Goal: Task Accomplishment & Management: Manage account settings

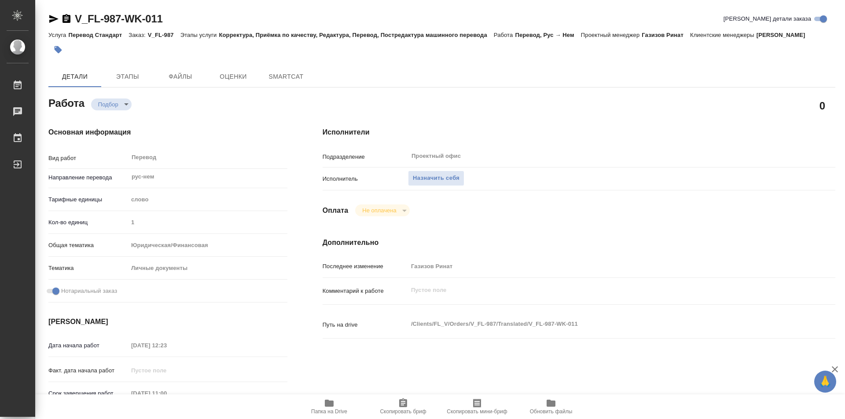
type textarea "x"
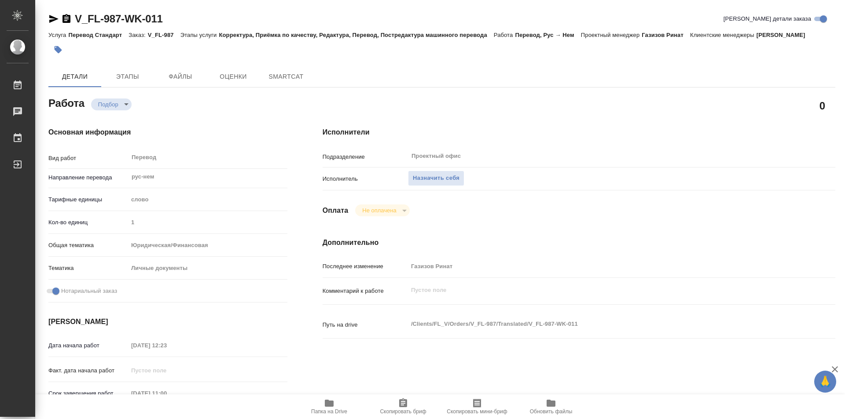
type textarea "x"
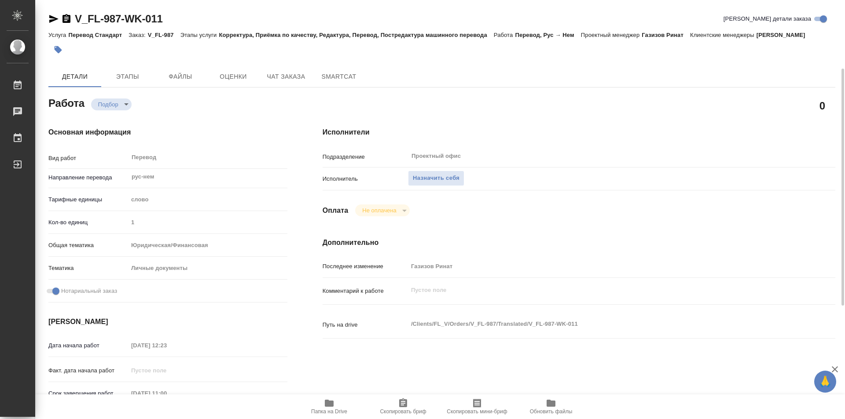
scroll to position [44, 0]
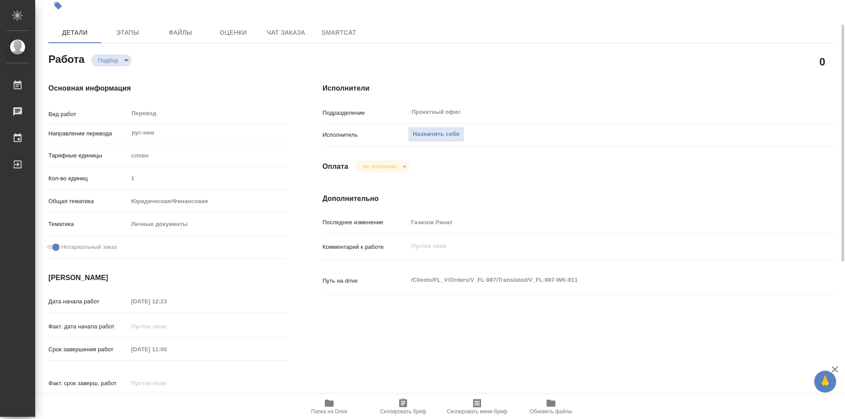
type textarea "x"
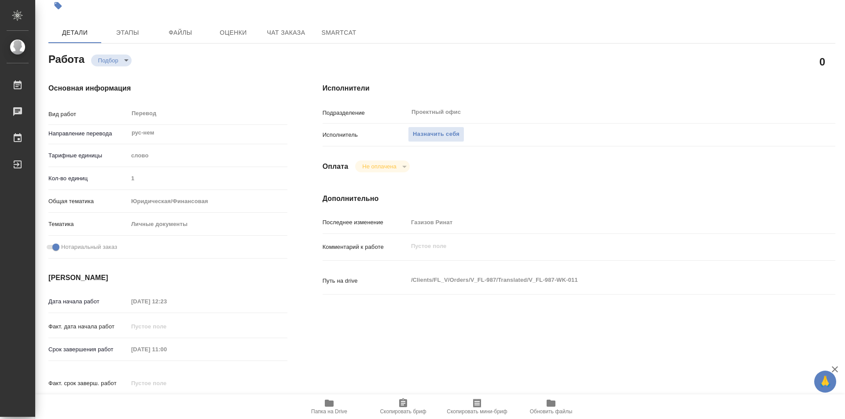
type textarea "x"
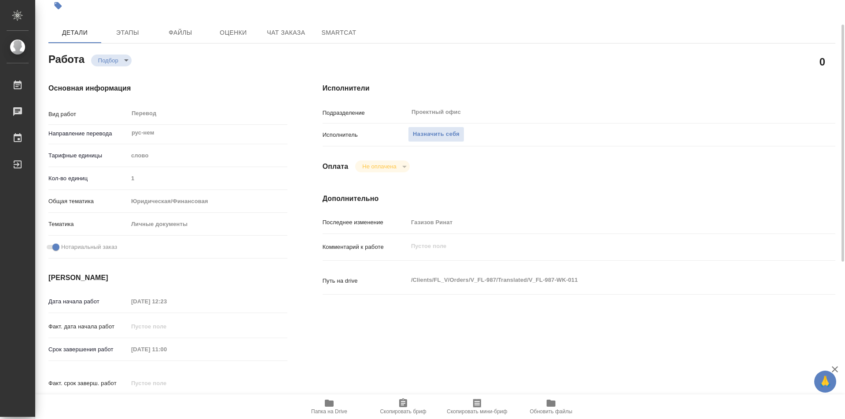
click at [333, 401] on icon "button" at bounding box center [329, 403] width 9 height 7
click at [129, 33] on span "Этапы" at bounding box center [127, 32] width 42 height 11
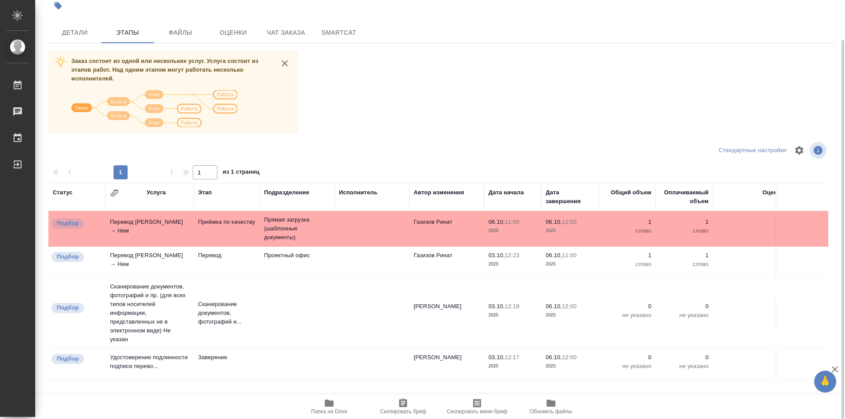
scroll to position [5, 0]
click at [68, 27] on span "Детали" at bounding box center [75, 32] width 42 height 11
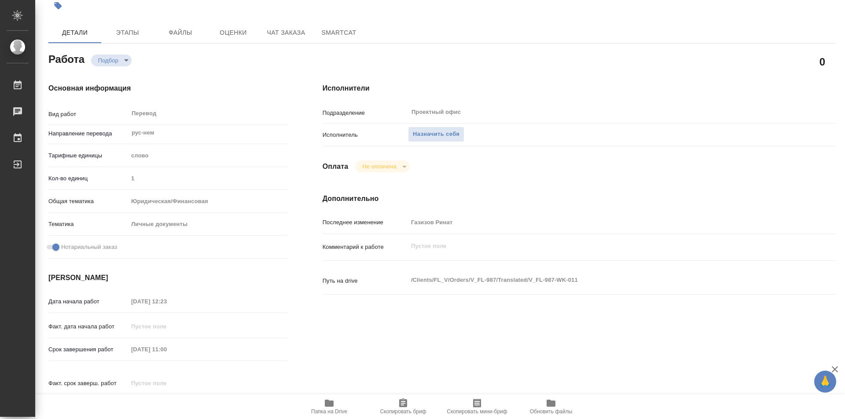
type textarea "x"
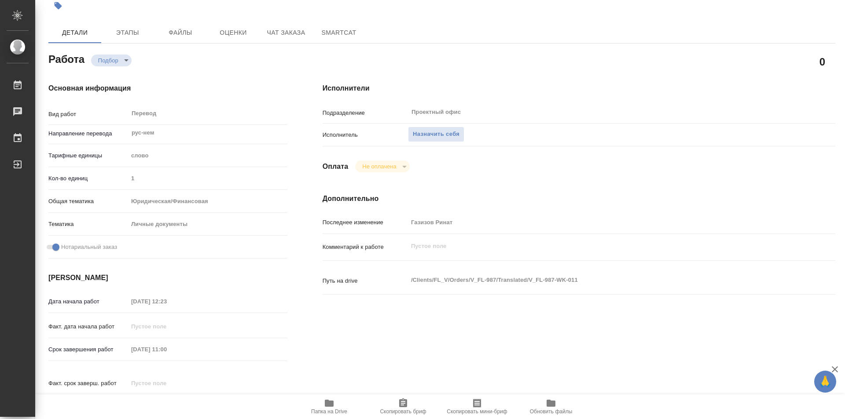
type textarea "x"
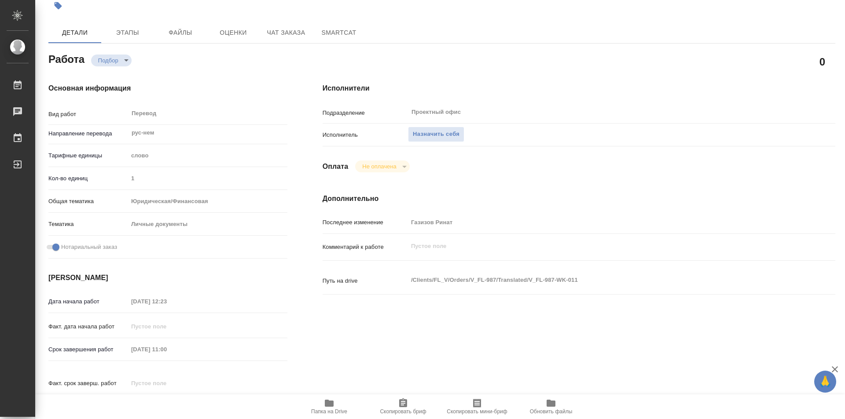
type textarea "x"
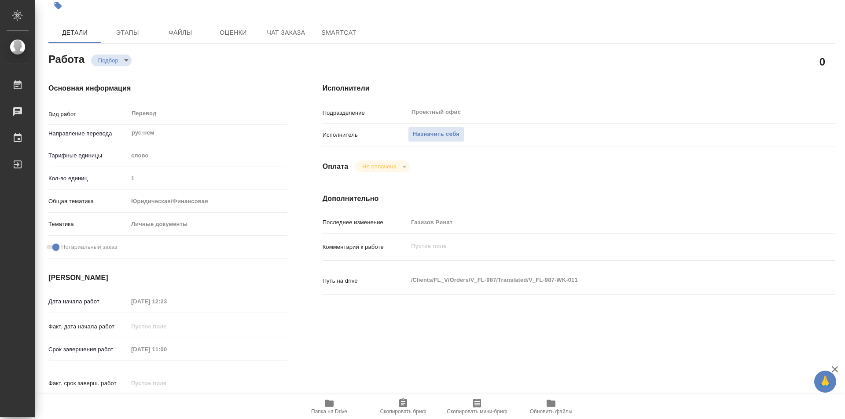
type textarea "x"
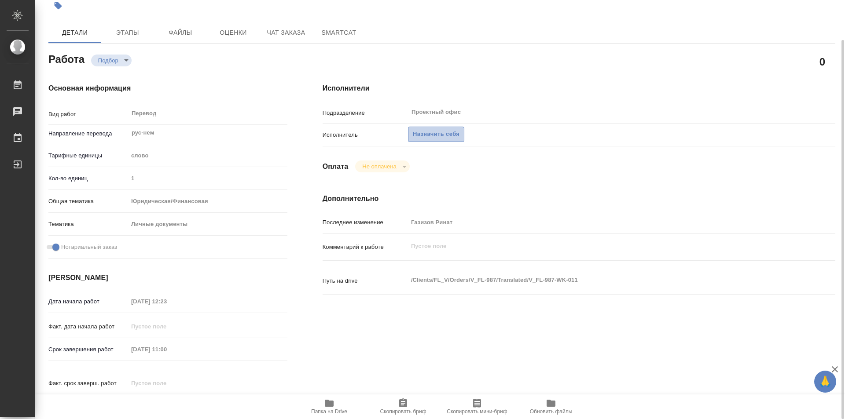
click at [451, 134] on span "Назначить себя" at bounding box center [436, 134] width 47 height 10
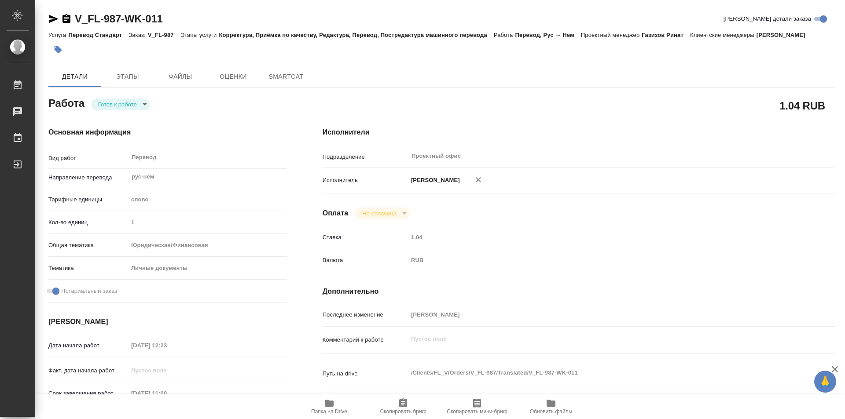
type textarea "x"
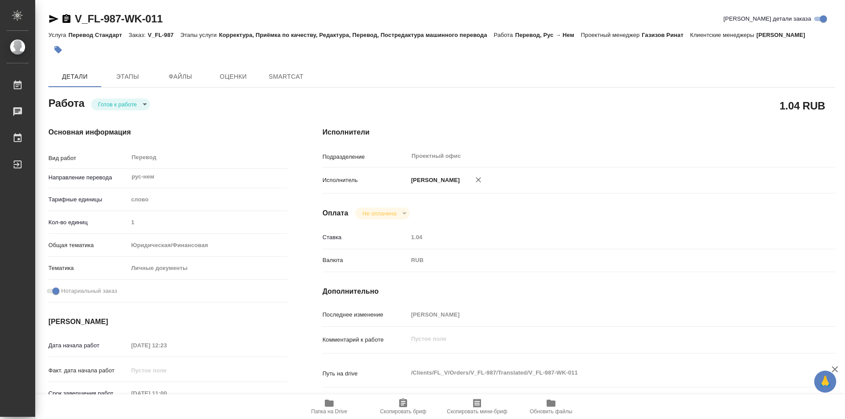
type textarea "x"
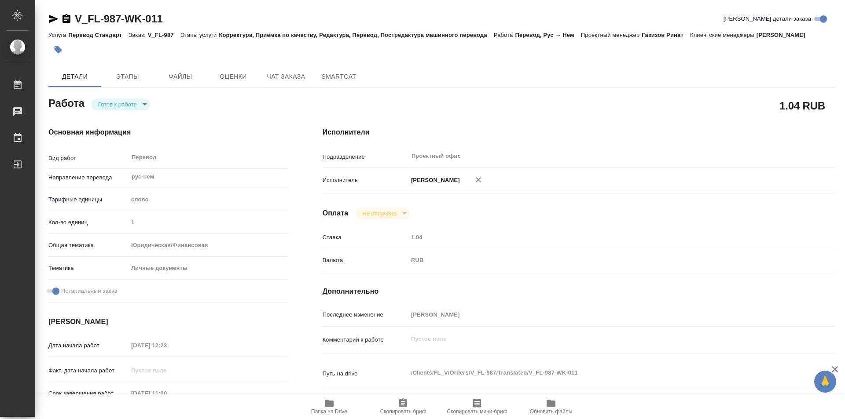
type textarea "x"
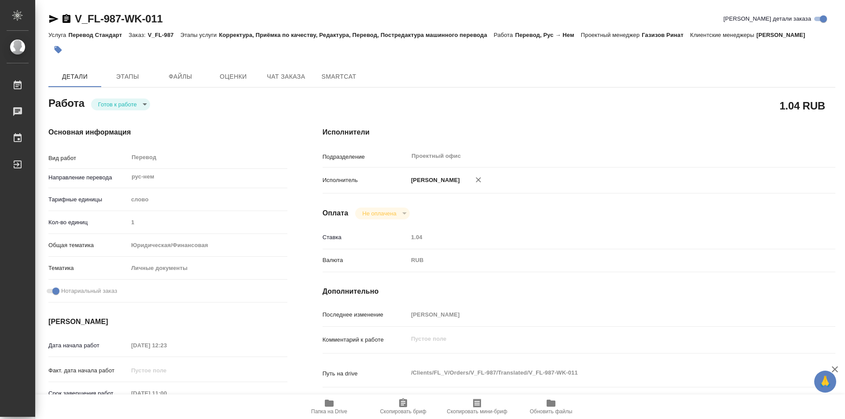
click at [144, 103] on body "🙏 .cls-1 fill:#fff; AWATERA Kozinets Larisa Работы Чаты График Выйти V_FL-987-W…" at bounding box center [422, 209] width 845 height 419
click at [119, 99] on li "В работе" at bounding box center [120, 104] width 59 height 15
type textarea "x"
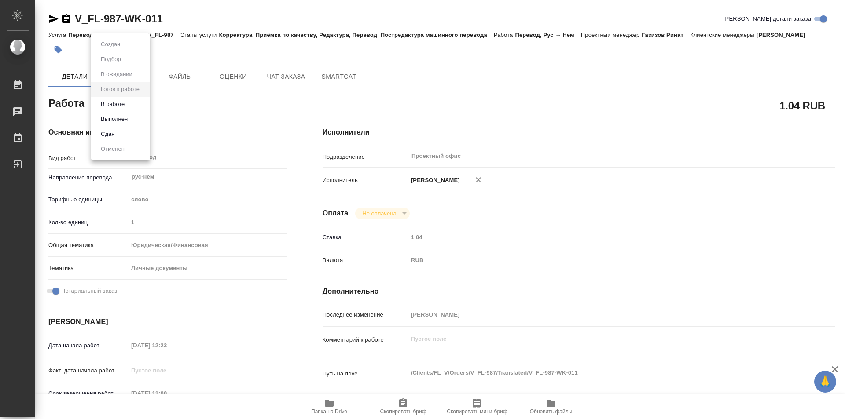
type textarea "x"
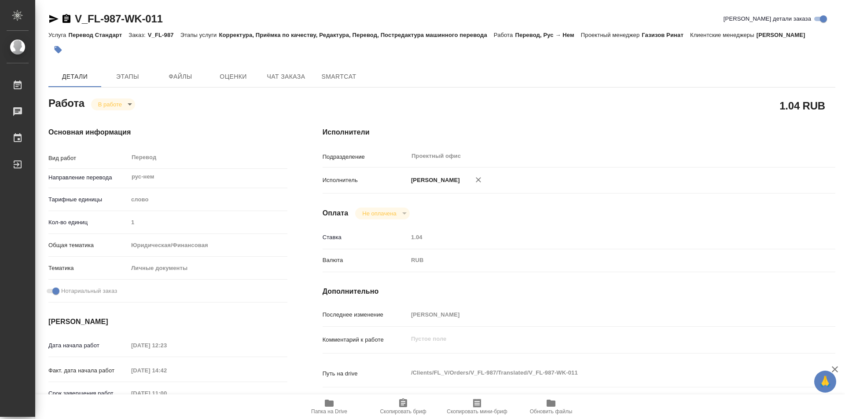
type textarea "x"
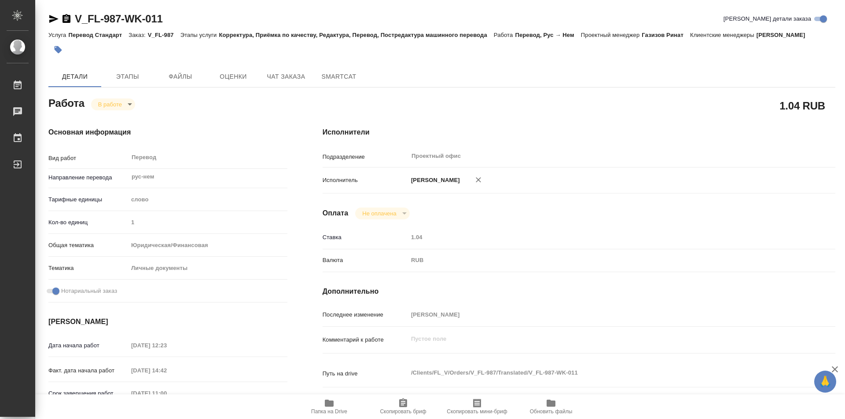
type textarea "x"
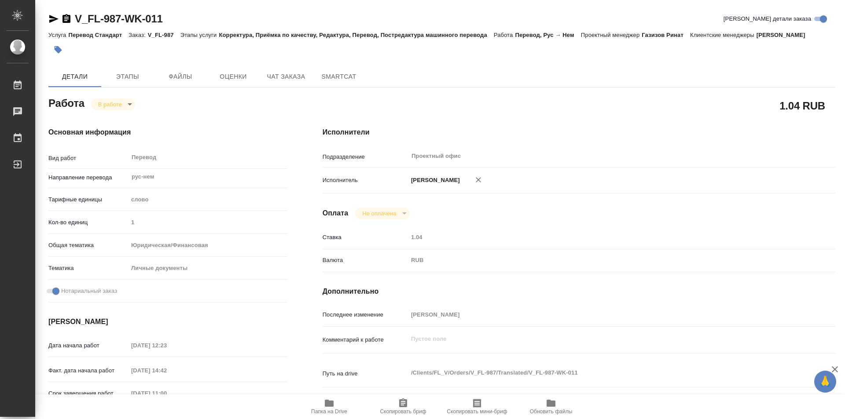
type textarea "x"
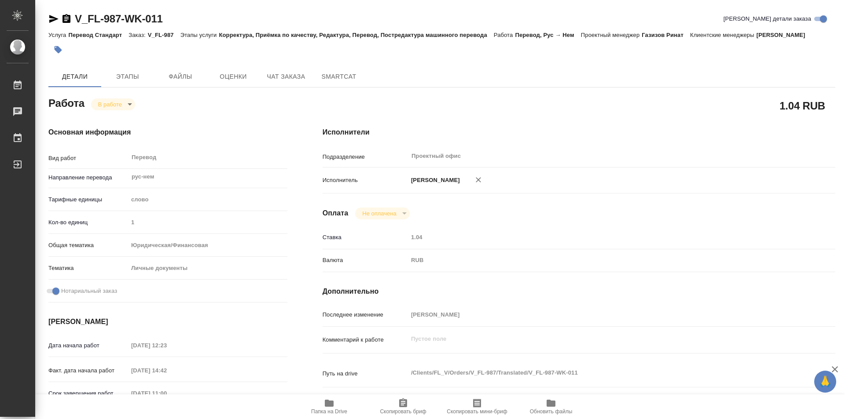
type textarea "x"
